Goal: Task Accomplishment & Management: Use online tool/utility

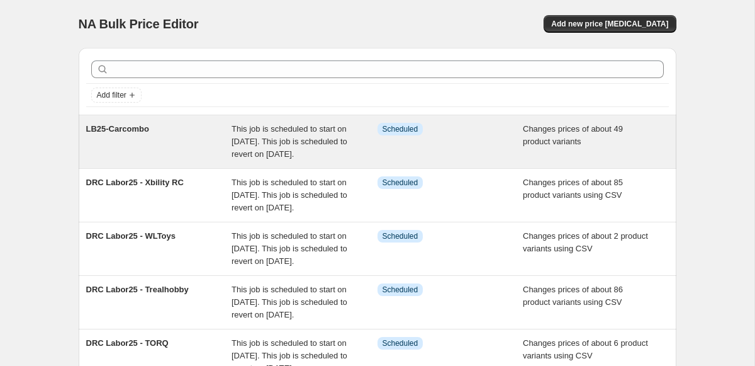
click at [161, 160] on div "LB25-Carcombo" at bounding box center [159, 142] width 146 height 38
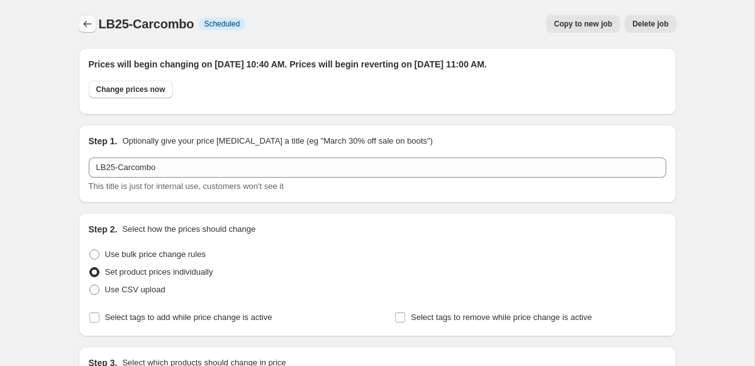
click at [85, 22] on icon "Price change jobs" at bounding box center [87, 24] width 8 height 6
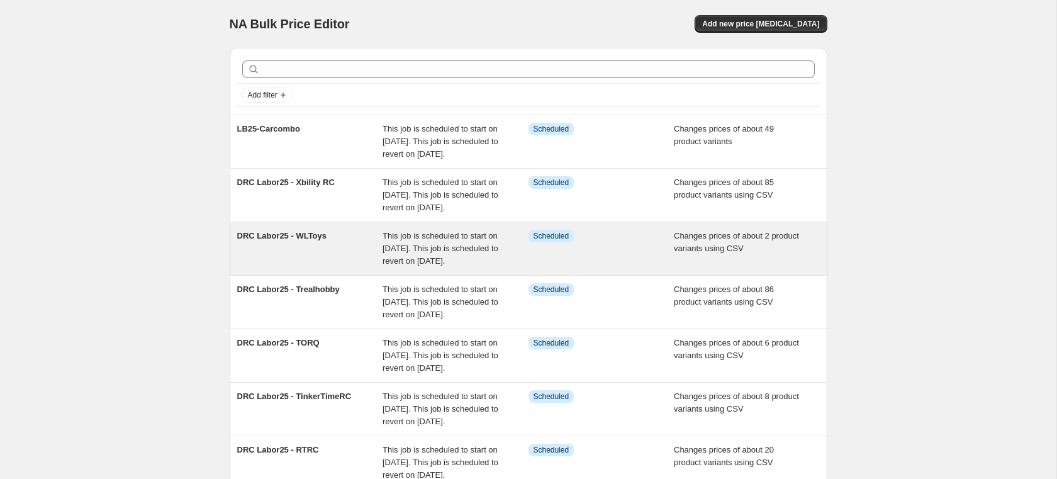
click at [342, 267] on div "DRC Labor25 - WLToys" at bounding box center [310, 249] width 146 height 38
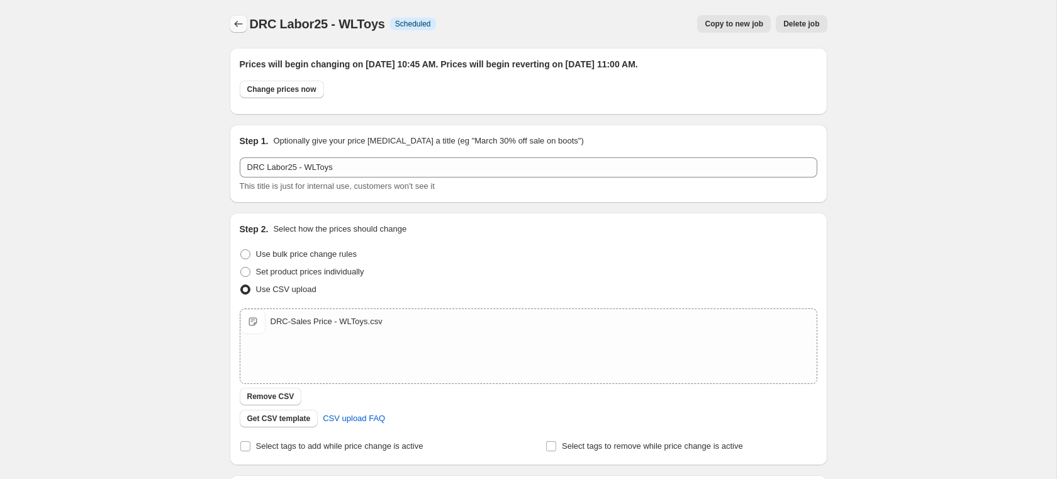
click at [241, 30] on icon "Price change jobs" at bounding box center [238, 24] width 13 height 13
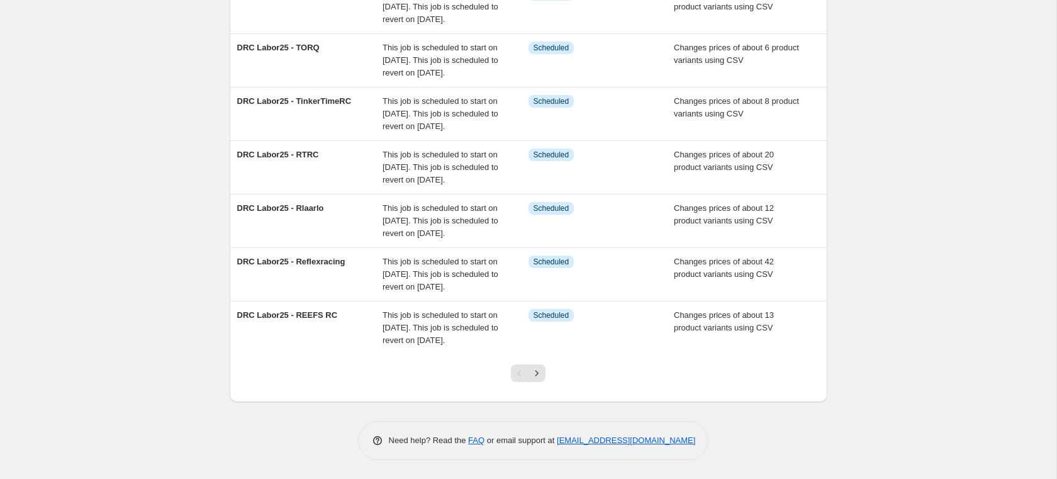
scroll to position [421, 0]
click at [535, 374] on icon "Next" at bounding box center [536, 373] width 13 height 13
click at [520, 374] on icon "Previous" at bounding box center [519, 373] width 13 height 13
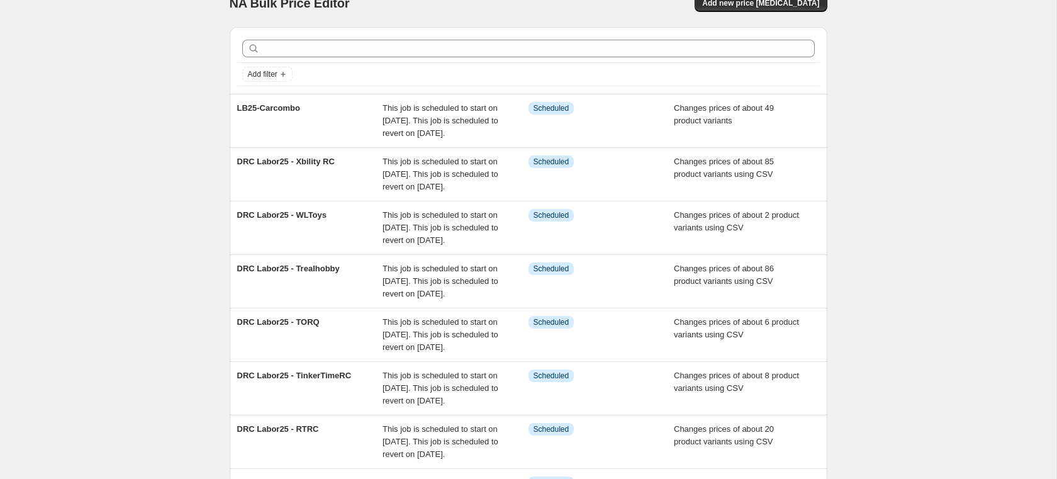
scroll to position [0, 0]
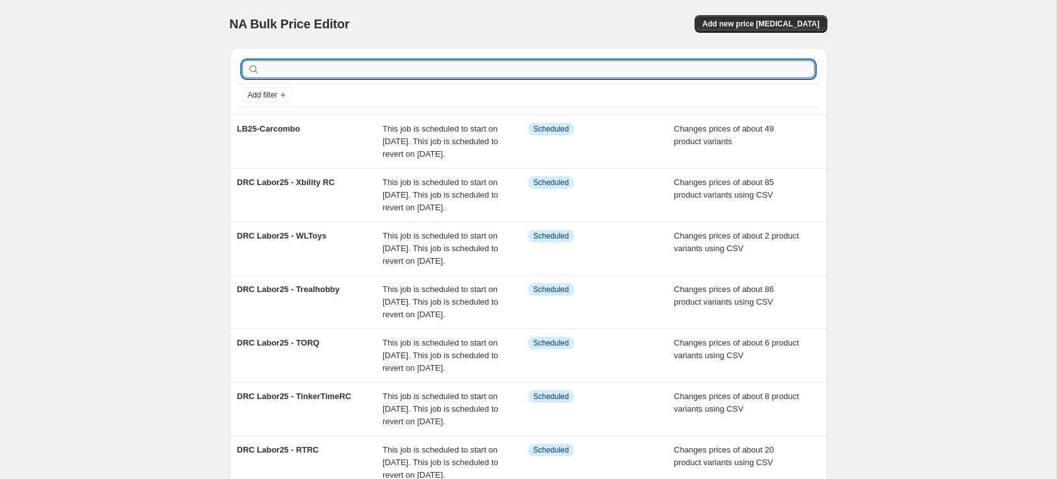
click at [394, 67] on input "text" at bounding box center [538, 69] width 552 height 18
type input "G-f"
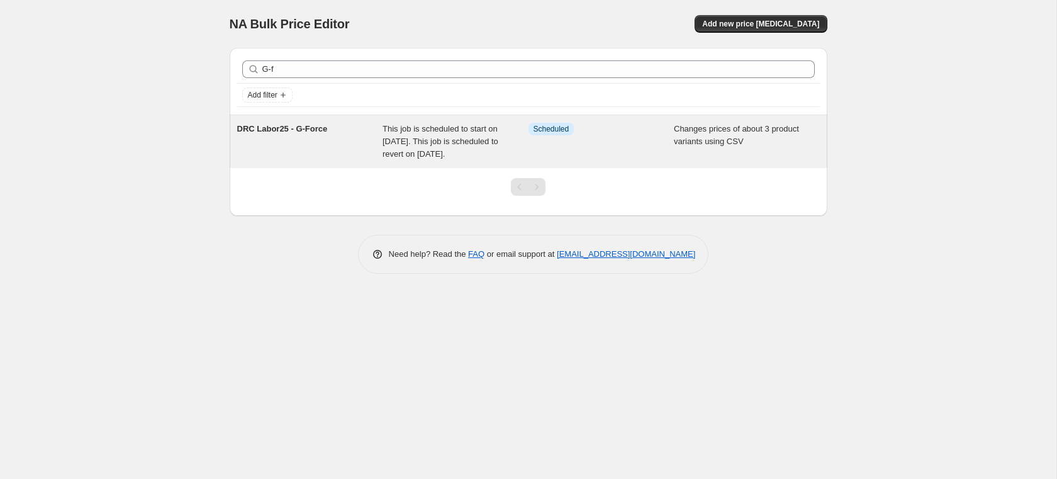
click at [371, 124] on div "DRC Labor25 - G-Force" at bounding box center [310, 142] width 146 height 38
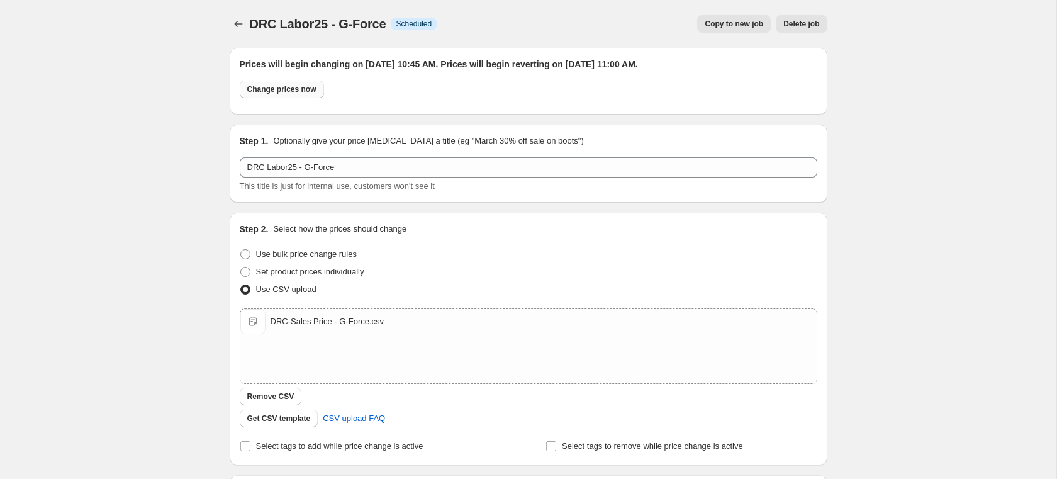
click at [296, 89] on span "Change prices now" at bounding box center [281, 89] width 69 height 10
radio input "true"
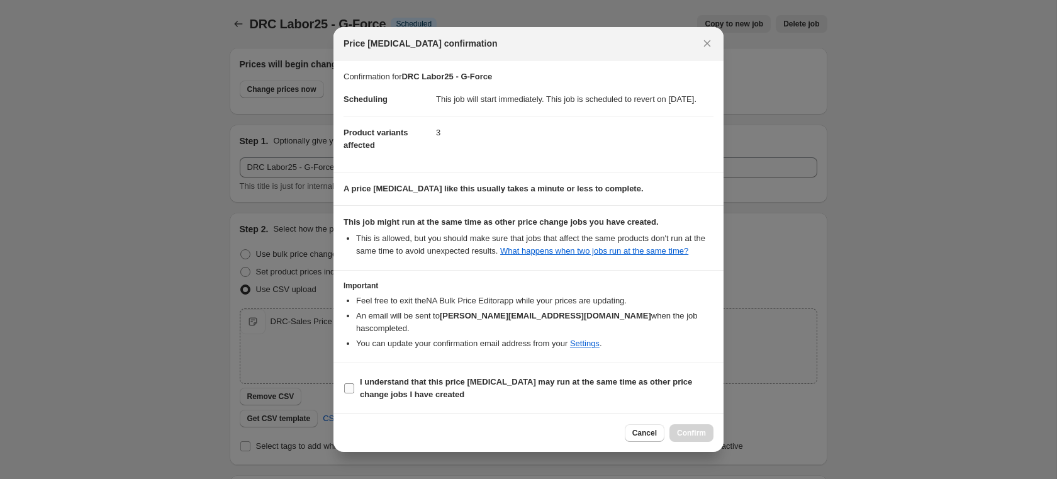
click at [358, 387] on label "I understand that this price [MEDICAL_DATA] may run at the same time as other p…" at bounding box center [529, 388] width 370 height 30
click at [354, 387] on input "I understand that this price [MEDICAL_DATA] may run at the same time as other p…" at bounding box center [349, 388] width 10 height 10
checkbox input "true"
click at [683, 436] on span "Confirm" at bounding box center [691, 433] width 29 height 10
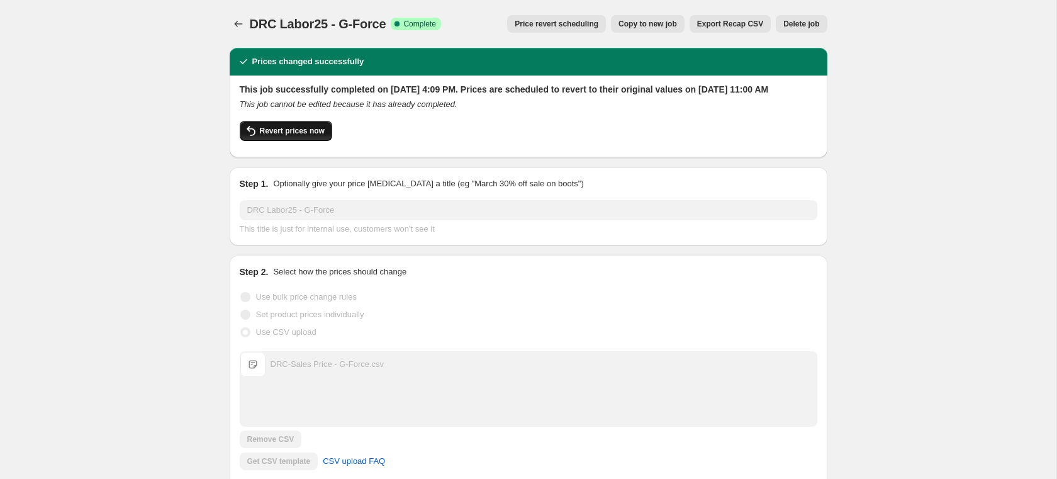
click at [318, 141] on button "Revert prices now" at bounding box center [286, 131] width 92 height 20
checkbox input "false"
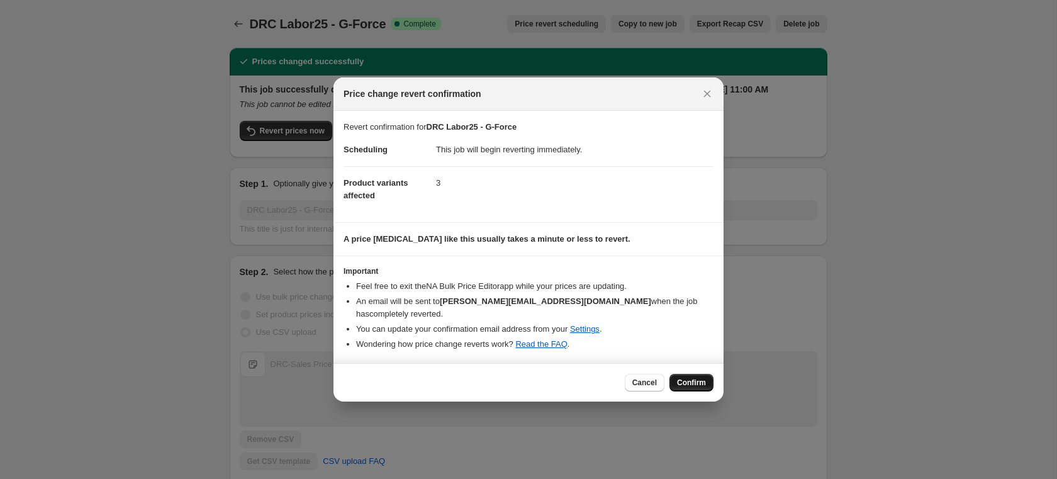
click at [686, 374] on button "Confirm" at bounding box center [691, 383] width 44 height 18
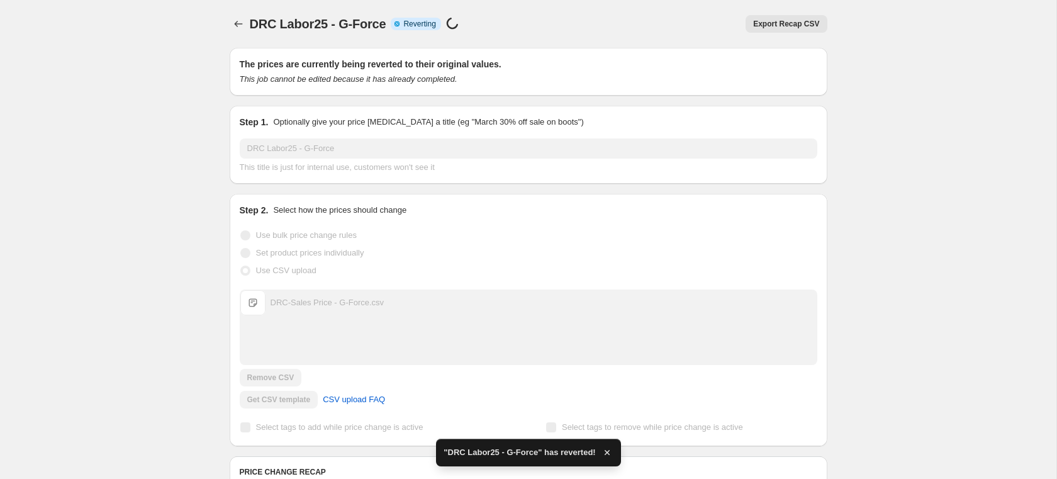
checkbox input "true"
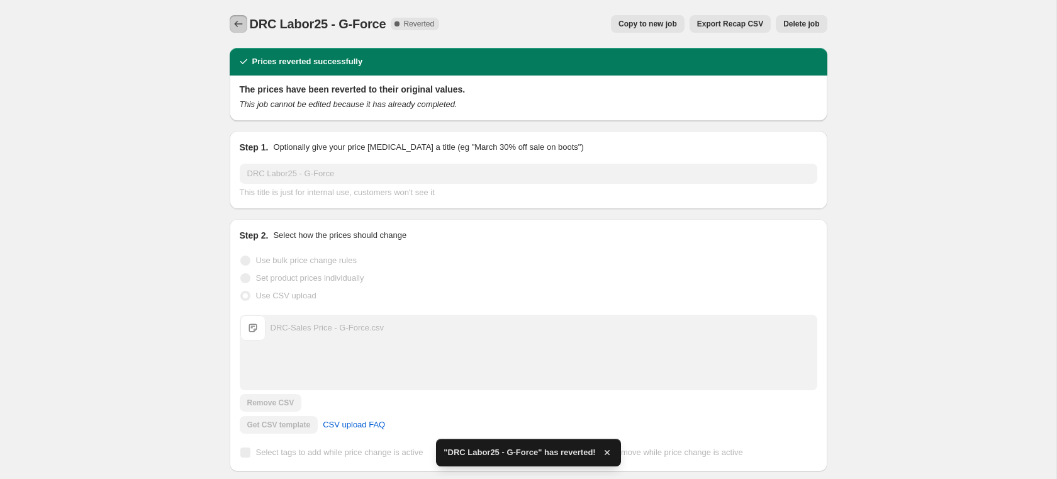
click at [238, 22] on icon "Price change jobs" at bounding box center [238, 24] width 13 height 13
